Goal: Find specific page/section

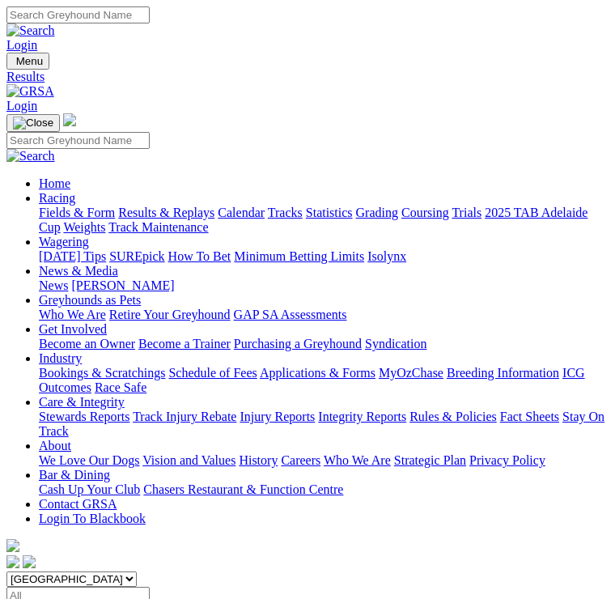
click at [13, 65] on img "Toggle navigation" at bounding box center [13, 65] width 0 height 0
click at [115, 214] on link "Fields & Form" at bounding box center [77, 213] width 76 height 14
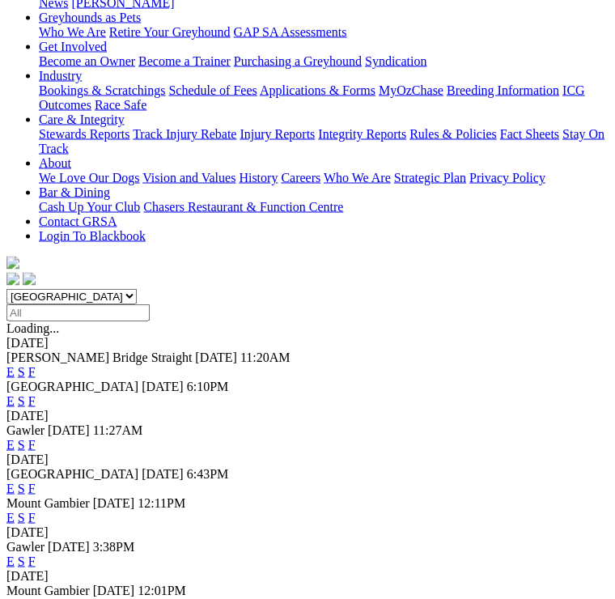
scroll to position [302, 0]
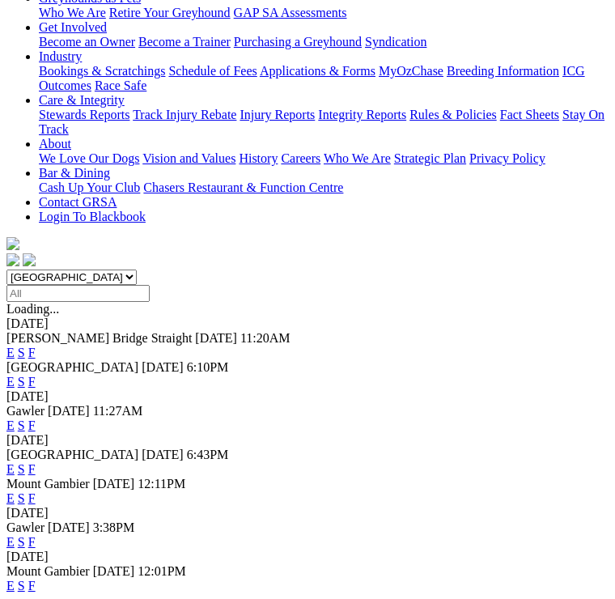
click at [36, 535] on link "F" at bounding box center [31, 542] width 7 height 14
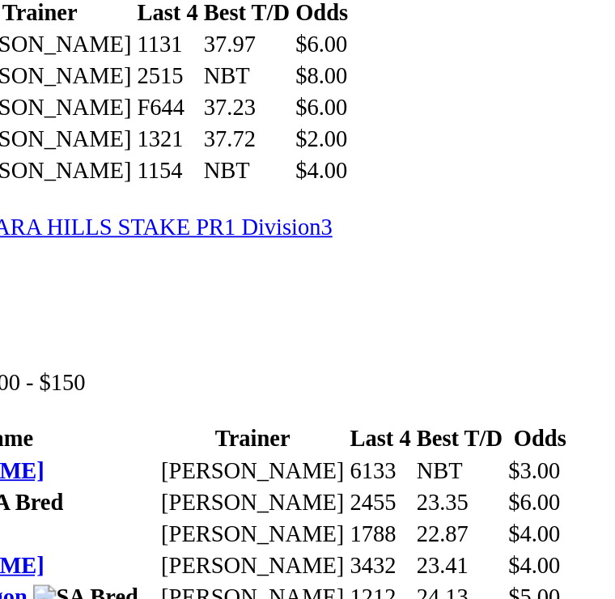
scroll to position [1699, 0]
